Goal: Information Seeking & Learning: Learn about a topic

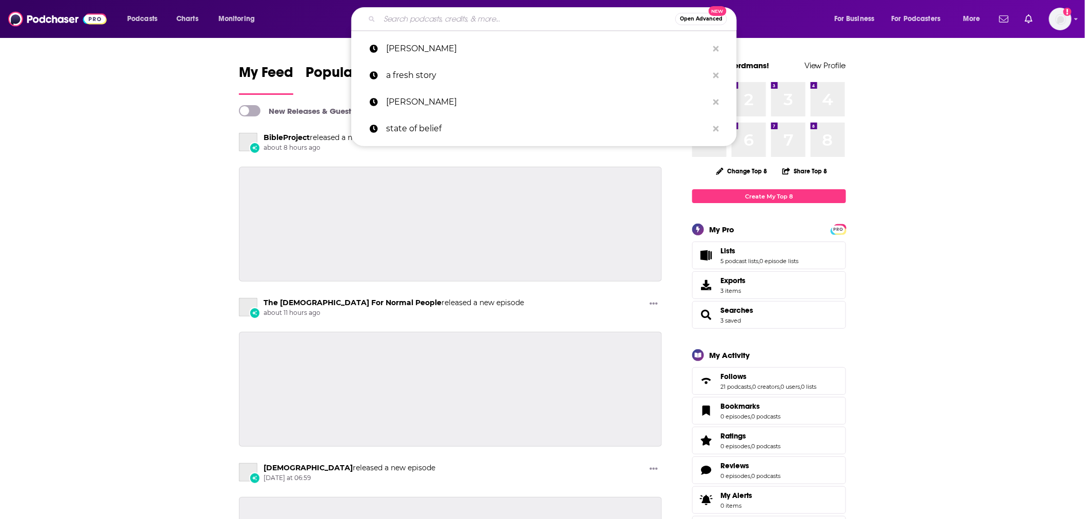
click at [474, 14] on input "Search podcasts, credits, & more..." at bounding box center [528, 19] width 296 height 16
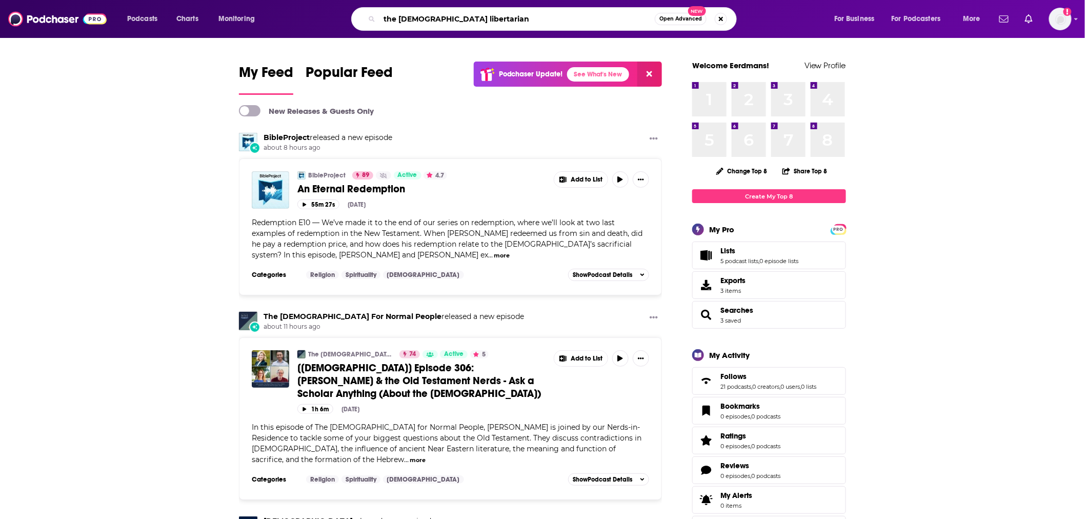
type input "the [DEMOGRAPHIC_DATA] libertarian"
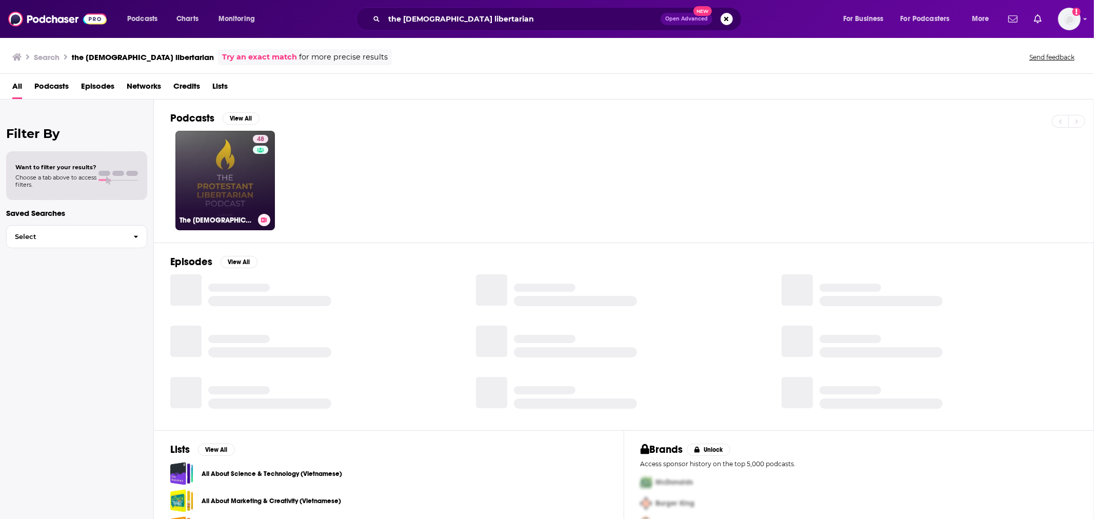
click at [260, 187] on div "48" at bounding box center [262, 174] width 18 height 79
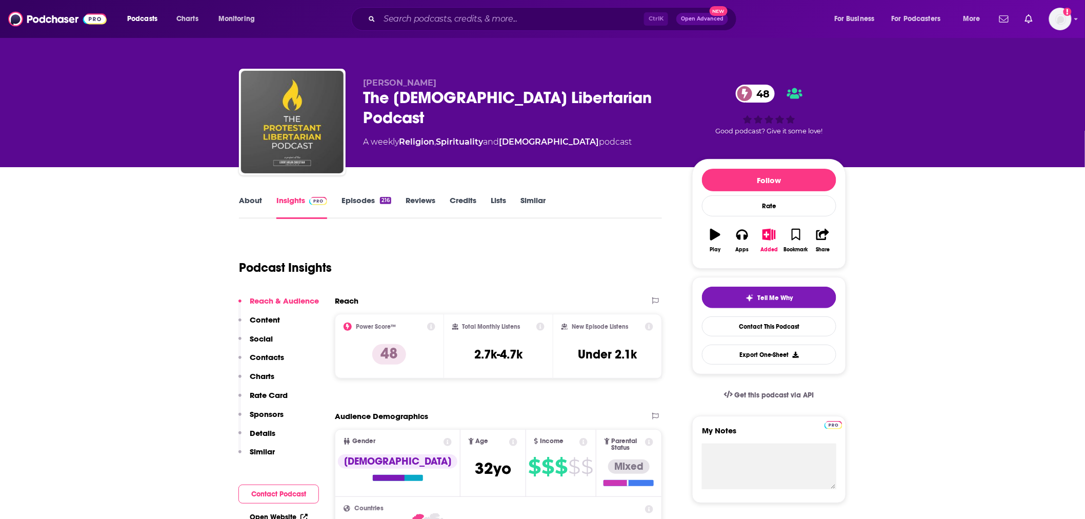
click at [355, 202] on link "Episodes 216" at bounding box center [367, 207] width 50 height 24
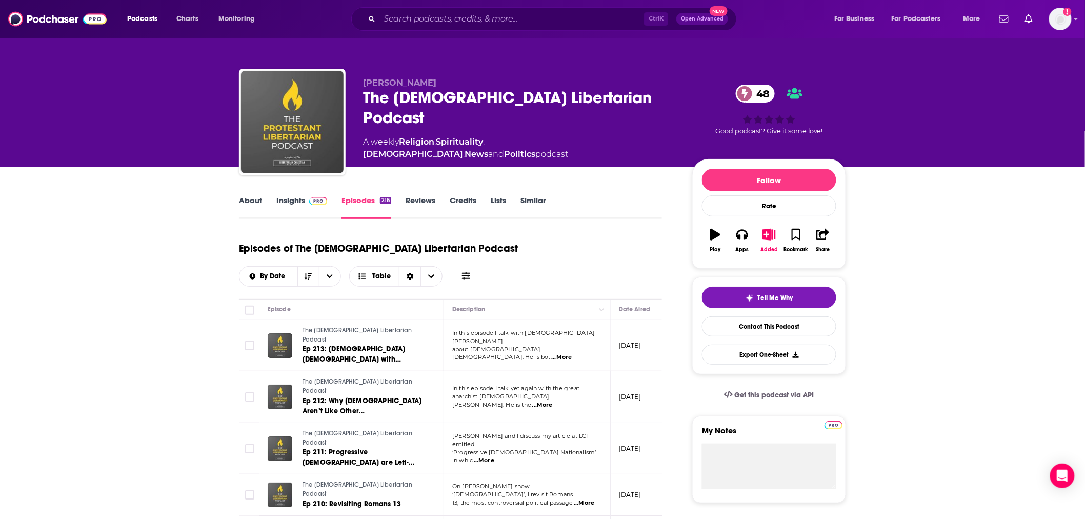
click at [245, 205] on link "About" at bounding box center [250, 207] width 23 height 24
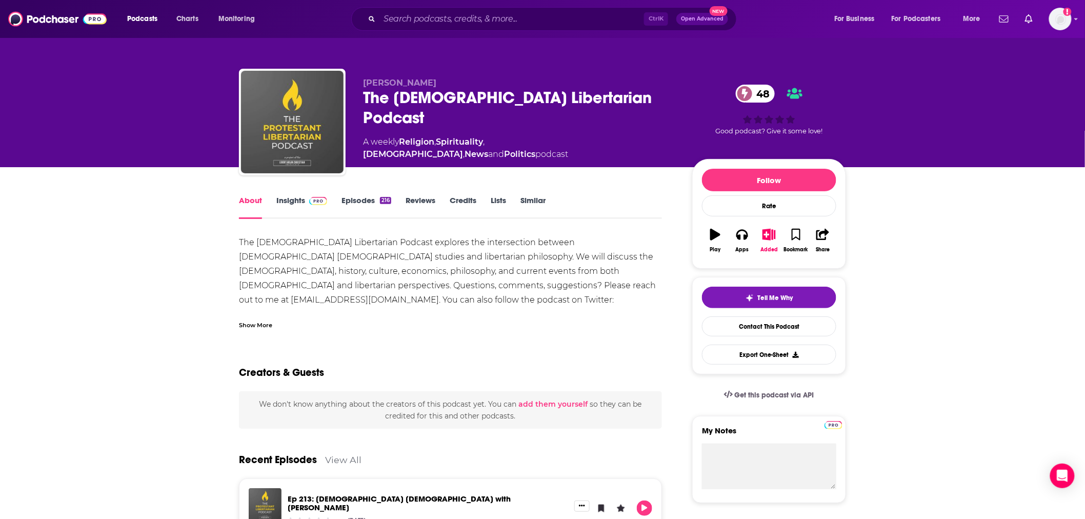
click at [283, 199] on link "Insights" at bounding box center [301, 207] width 51 height 24
